Goal: Information Seeking & Learning: Learn about a topic

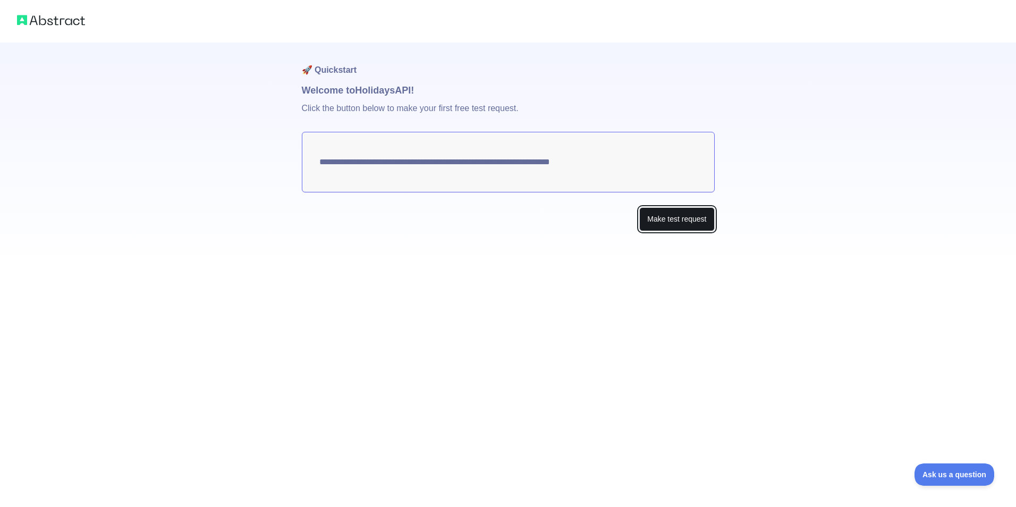
click at [674, 219] on button "Make test request" at bounding box center [676, 219] width 75 height 24
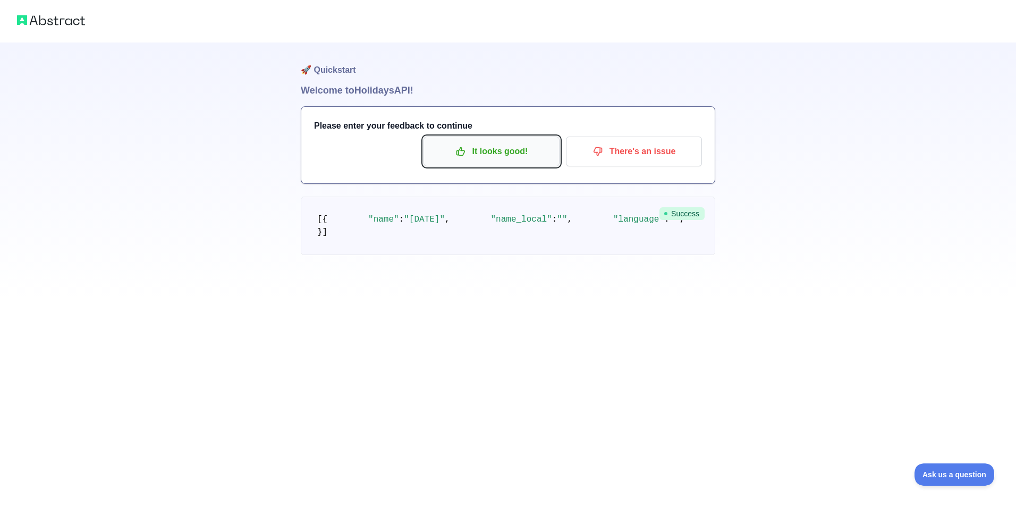
click at [514, 153] on p "It looks good!" at bounding box center [491, 151] width 120 height 18
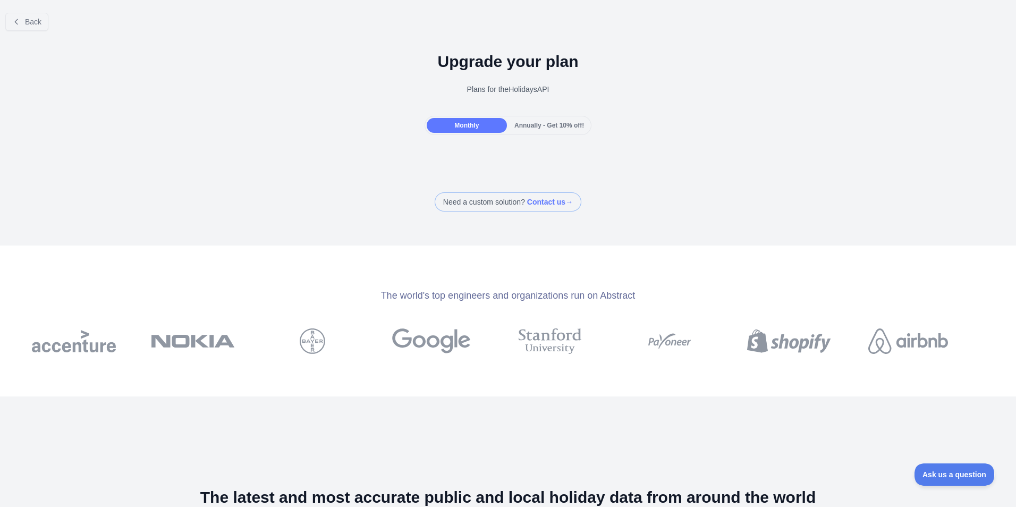
click at [482, 127] on div "Monthly" at bounding box center [467, 125] width 80 height 15
click at [528, 123] on span "Annually - Get 10% off!" at bounding box center [549, 125] width 70 height 7
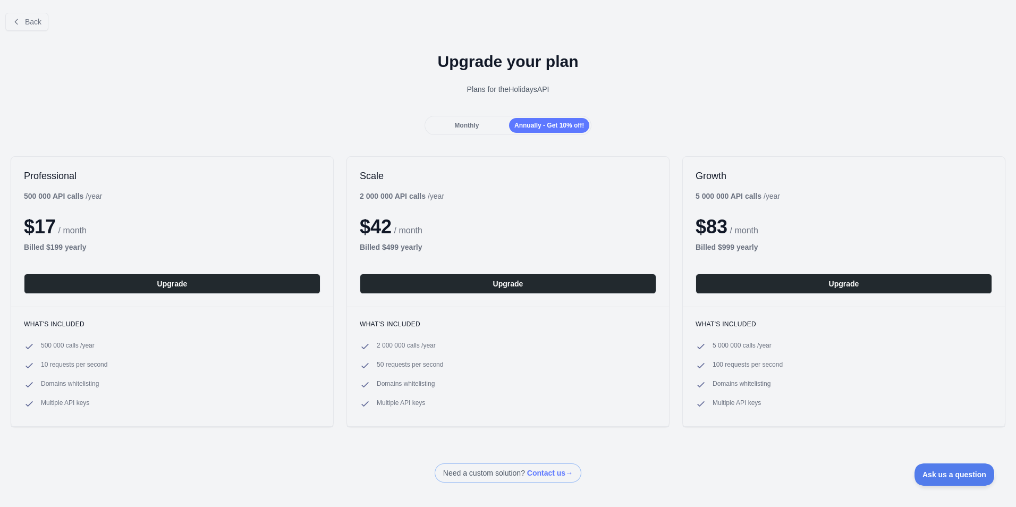
click at [464, 124] on span "Monthly" at bounding box center [466, 125] width 24 height 7
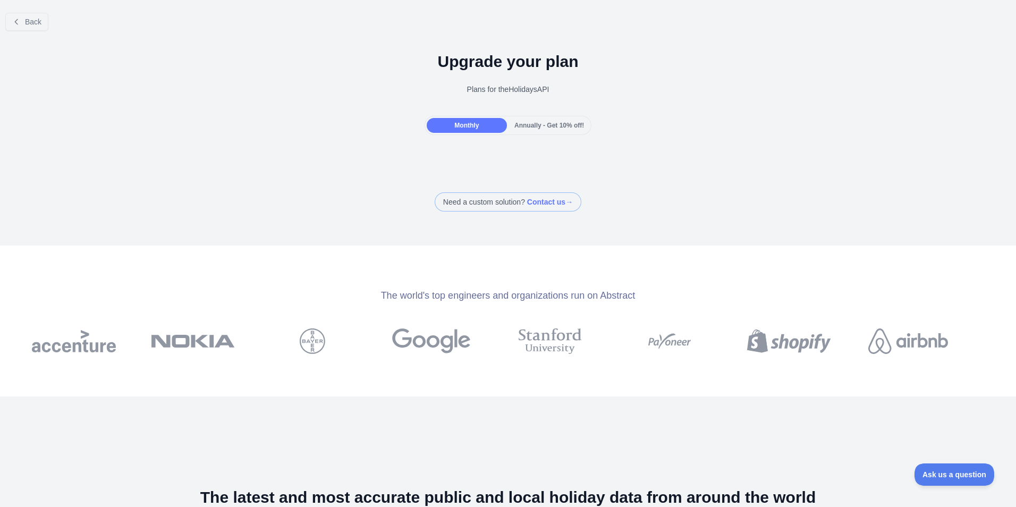
click at [517, 124] on span "Annually - Get 10% off!" at bounding box center [549, 125] width 70 height 7
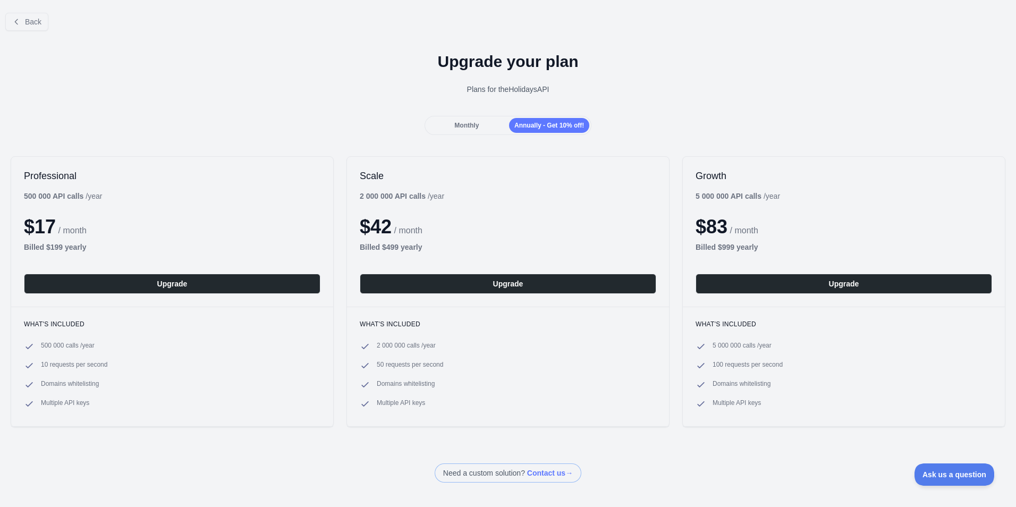
click at [468, 122] on span "Monthly" at bounding box center [466, 125] width 24 height 7
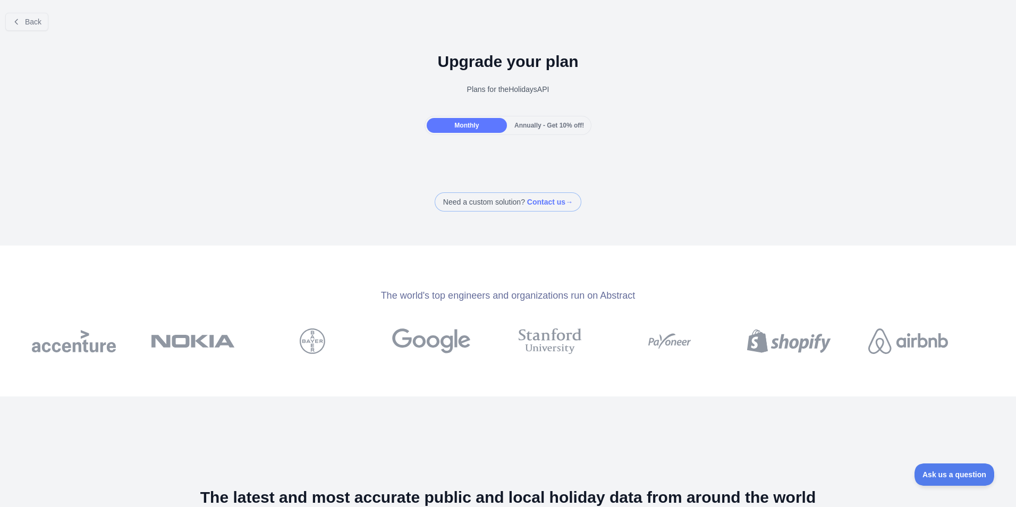
click at [447, 123] on div "Monthly" at bounding box center [467, 125] width 80 height 15
click at [472, 295] on div "The world's top engineers and organizations run on Abstract" at bounding box center [508, 295] width 1016 height 15
click at [38, 24] on span "Back" at bounding box center [33, 22] width 16 height 9
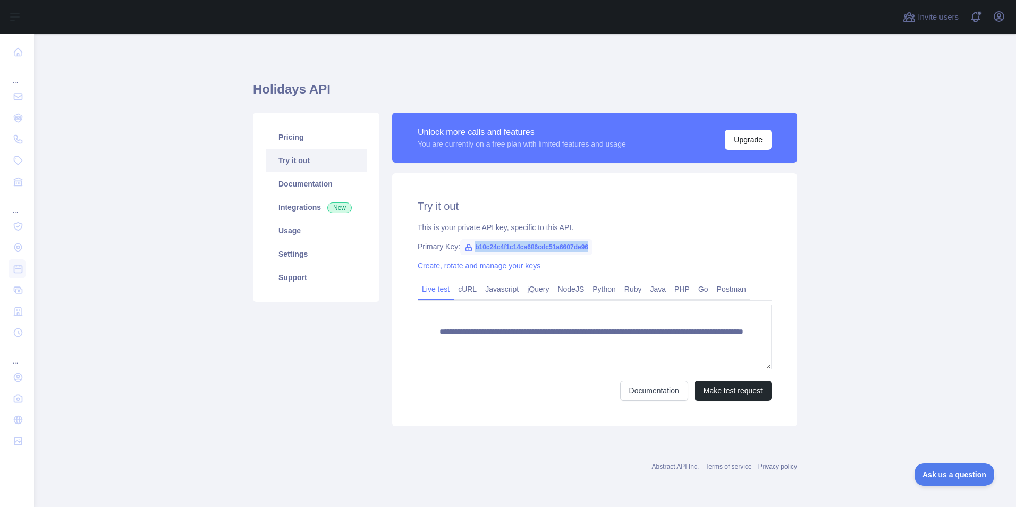
drag, startPoint x: 587, startPoint y: 249, endPoint x: 474, endPoint y: 249, distance: 113.2
click at [474, 249] on span "b10c24c4f1c14ca686cdc51a6607de96" at bounding box center [526, 247] width 132 height 16
copy span "b10c24c4f1c14ca686cdc51a6607de96"
click at [467, 290] on link "cURL" at bounding box center [467, 289] width 27 height 17
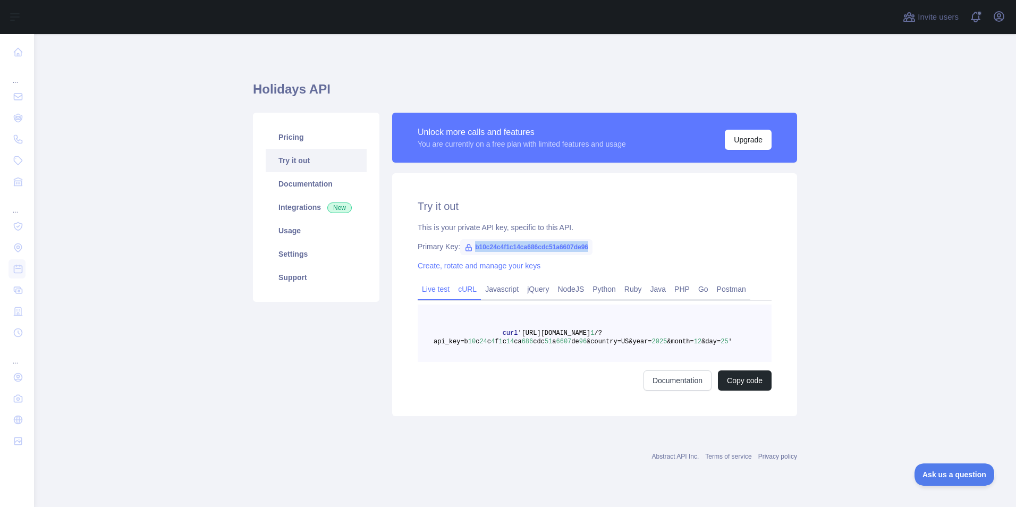
click at [434, 287] on link "Live test" at bounding box center [436, 289] width 36 height 17
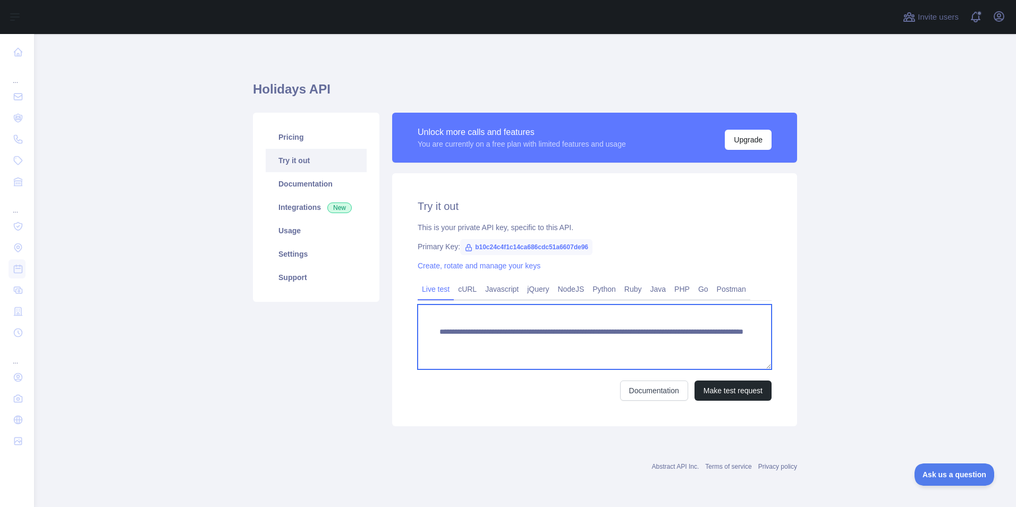
drag, startPoint x: 457, startPoint y: 355, endPoint x: 436, endPoint y: 333, distance: 31.2
click at [436, 333] on textarea "**********" at bounding box center [595, 336] width 354 height 65
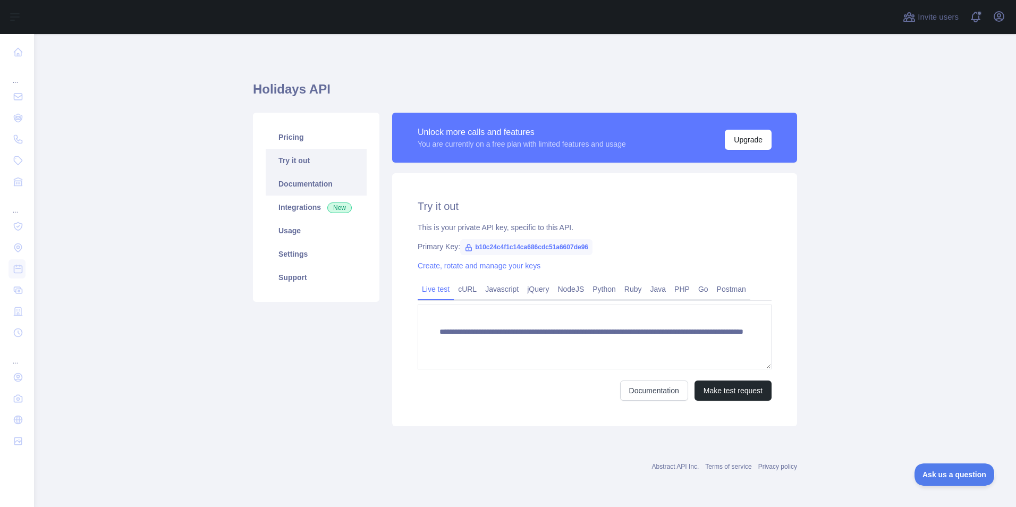
click at [294, 186] on link "Documentation" at bounding box center [316, 183] width 101 height 23
click at [489, 285] on link "Javascript" at bounding box center [502, 289] width 42 height 17
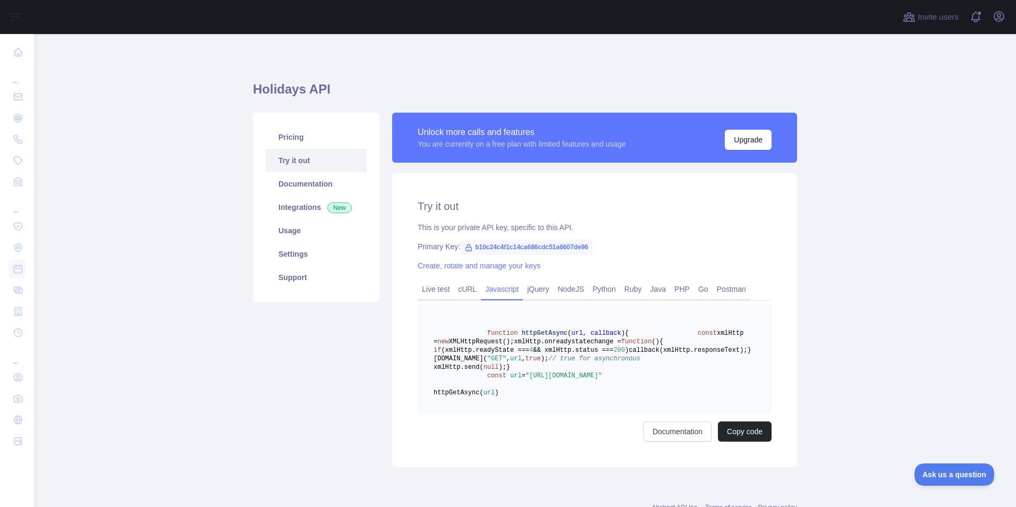
scroll to position [90, 0]
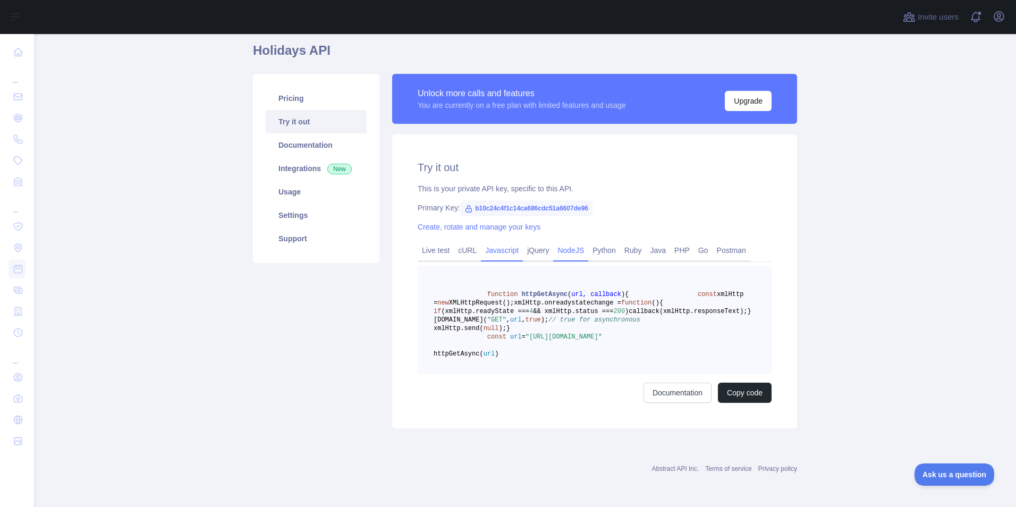
click at [567, 242] on link "NodeJS" at bounding box center [570, 250] width 35 height 17
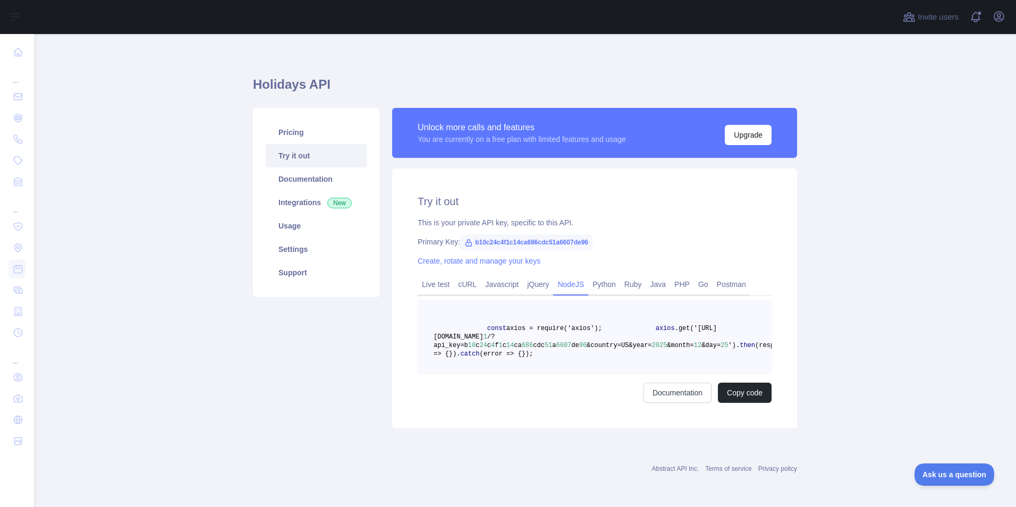
scroll to position [30, 0]
click at [602, 276] on link "Python" at bounding box center [604, 284] width 32 height 17
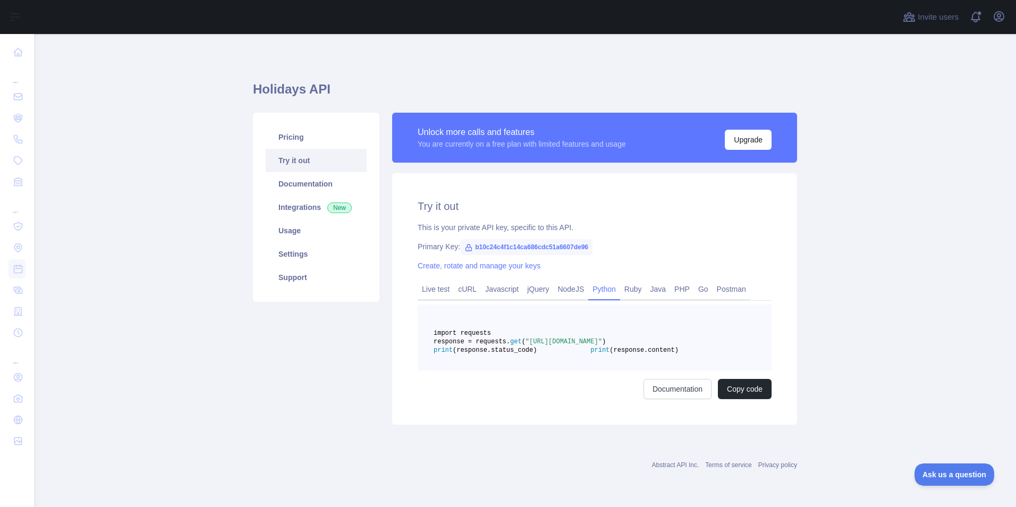
scroll to position [22, 0]
click at [621, 281] on link "Ruby" at bounding box center [633, 289] width 26 height 17
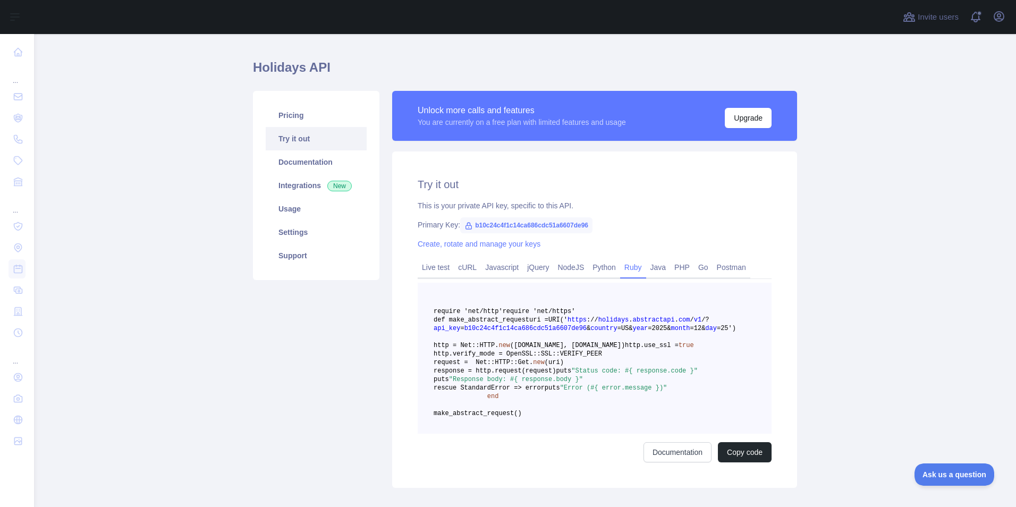
scroll to position [75, 0]
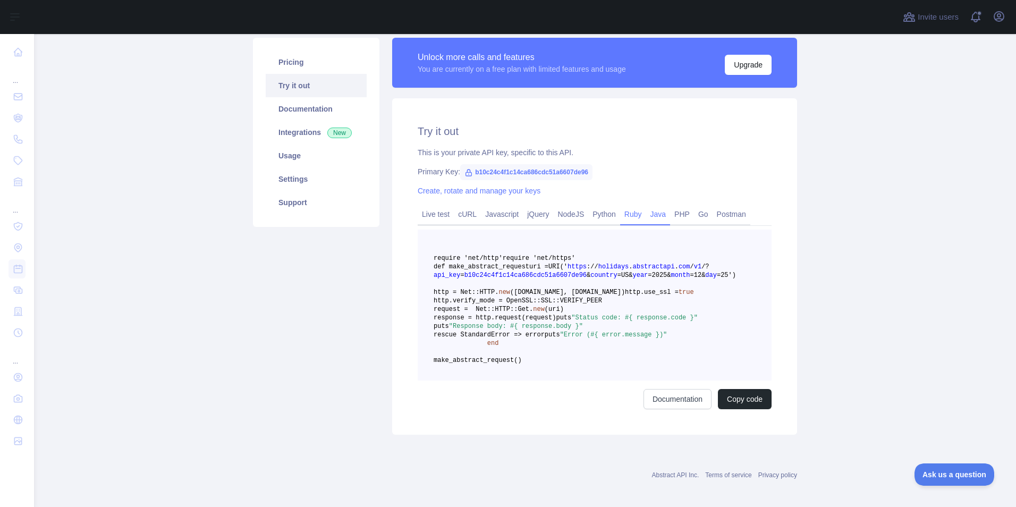
click at [656, 220] on link "Java" at bounding box center [658, 214] width 24 height 17
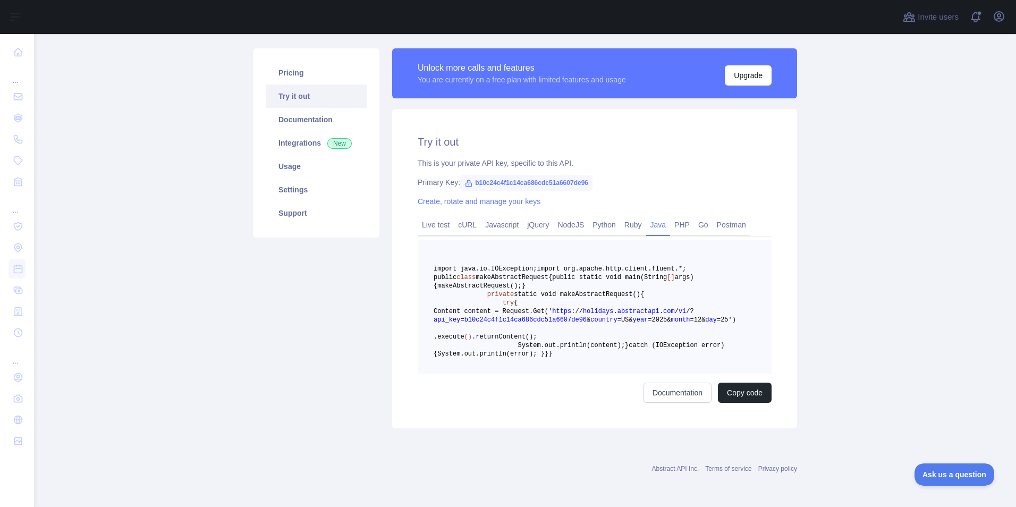
scroll to position [128, 0]
click at [491, 216] on link "Javascript" at bounding box center [502, 224] width 42 height 17
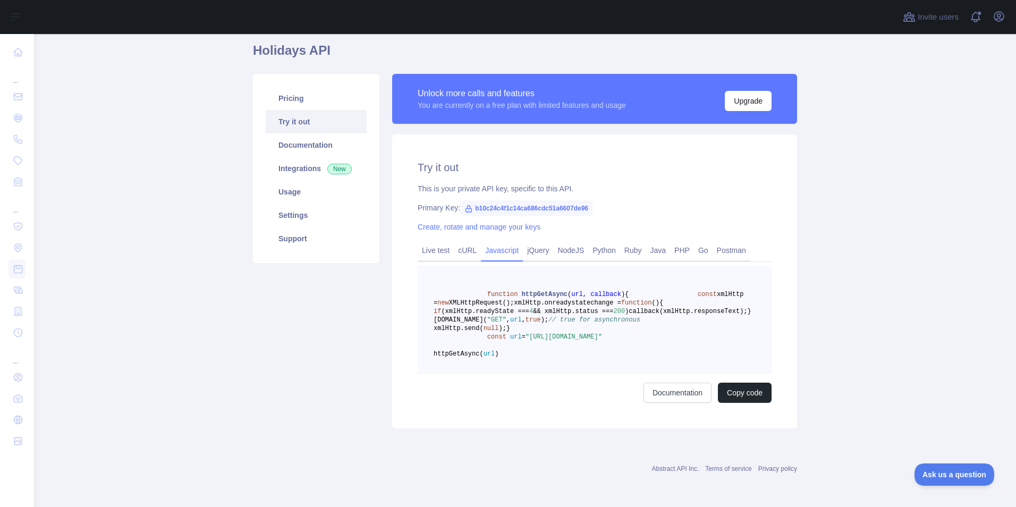
scroll to position [90, 0]
click at [659, 388] on link "Documentation" at bounding box center [677, 393] width 68 height 20
click at [467, 242] on link "cURL" at bounding box center [467, 250] width 27 height 17
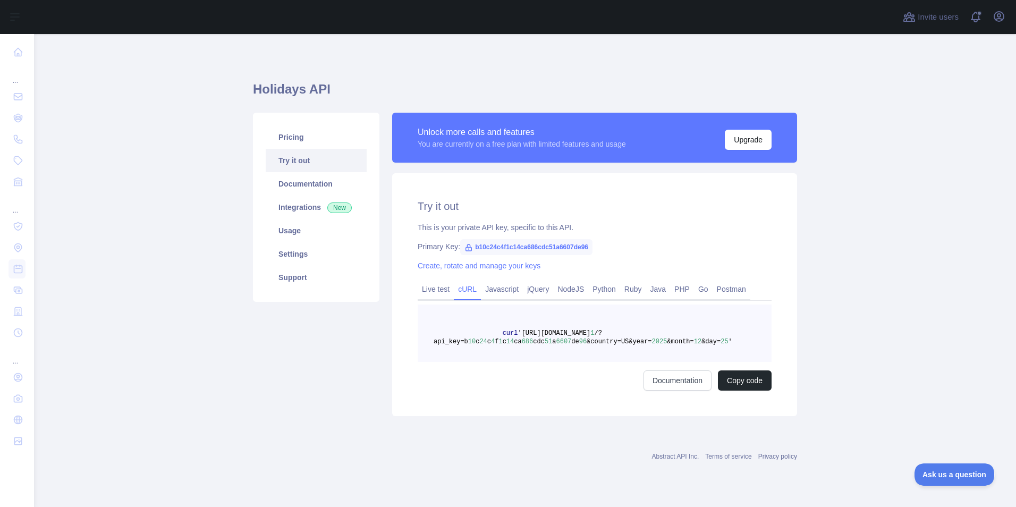
scroll to position [0, 0]
click at [496, 293] on link "Javascript" at bounding box center [502, 289] width 42 height 17
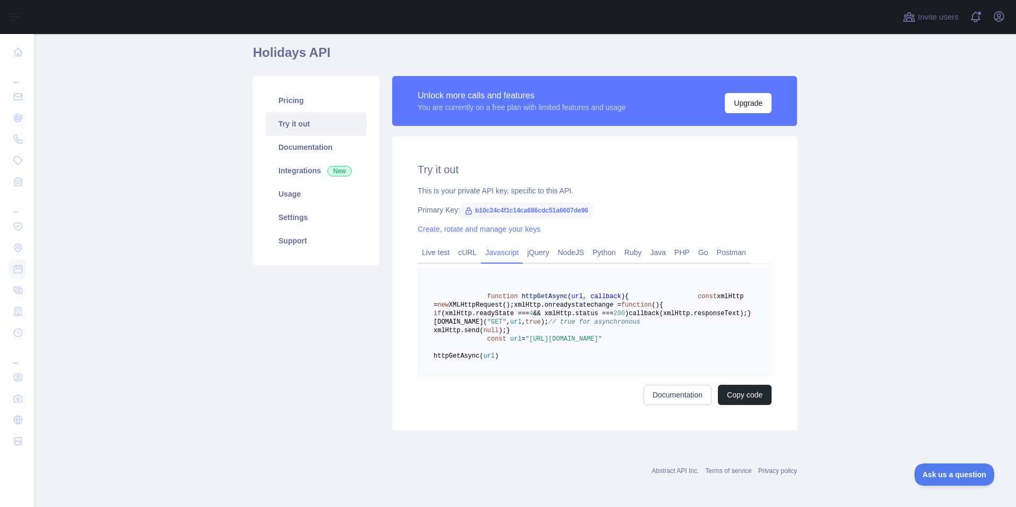
scroll to position [90, 0]
